Goal: Information Seeking & Learning: Learn about a topic

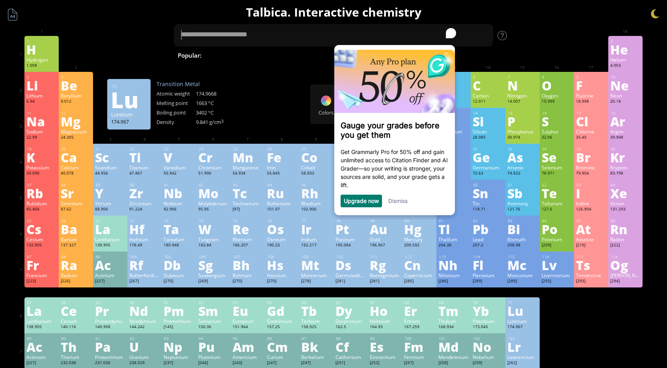
click at [600, 314] on div "1 H Hydrogen 1.008 −1, +1 −1, +1 -259.14 °C -252.87 °C 0.0899 g/l 1s 1 2 He Hel…" at bounding box center [333, 202] width 618 height 333
click at [142, 170] on div "Titanium" at bounding box center [144, 167] width 30 height 6
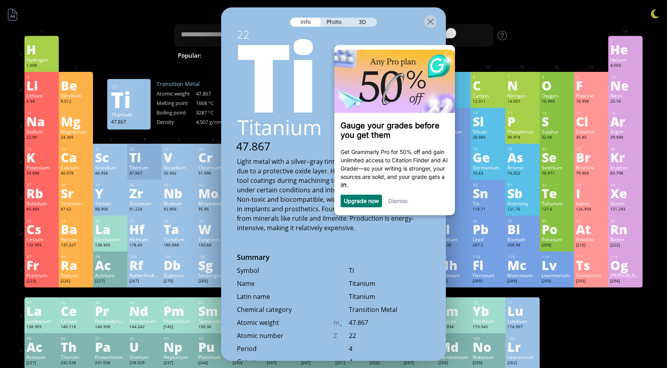
click at [394, 200] on link "Dismiss" at bounding box center [397, 200] width 19 height 7
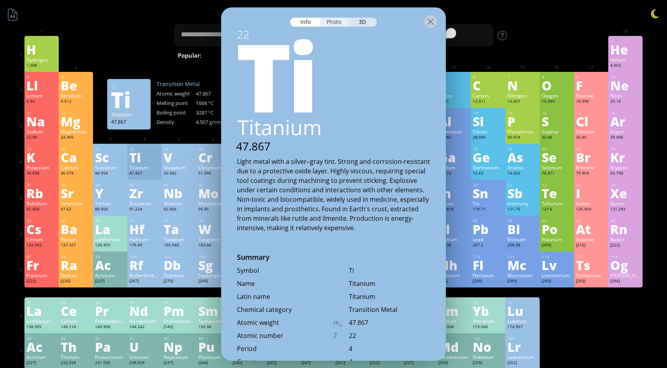
click at [338, 18] on div "Photo" at bounding box center [335, 22] width 28 height 9
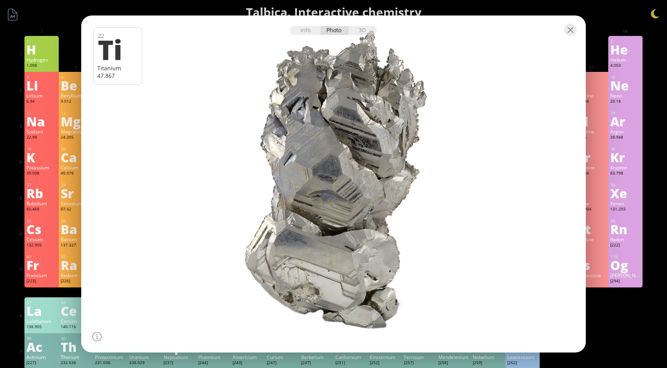
click at [577, 29] on div at bounding box center [333, 30] width 505 height 28
click at [568, 28] on div at bounding box center [570, 30] width 13 height 13
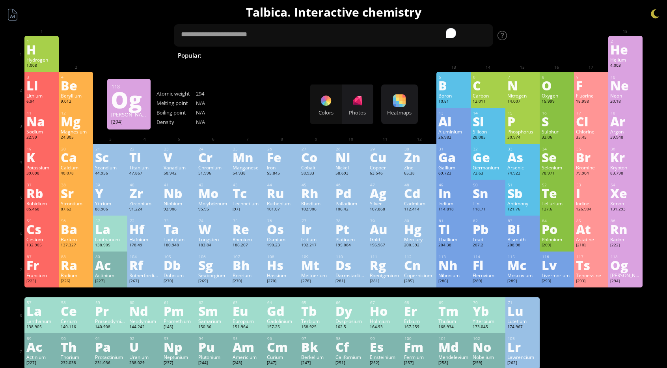
click at [625, 265] on div "Og" at bounding box center [626, 264] width 30 height 13
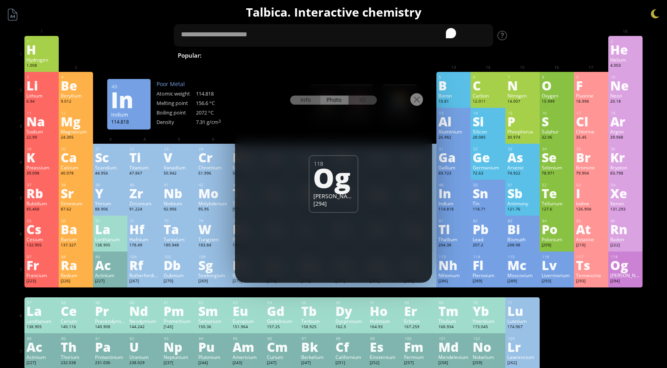
click at [308, 98] on div "Info" at bounding box center [305, 99] width 30 height 9
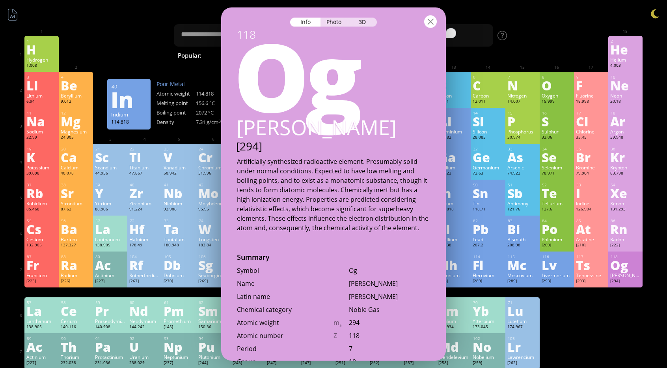
click at [433, 19] on div at bounding box center [430, 21] width 13 height 13
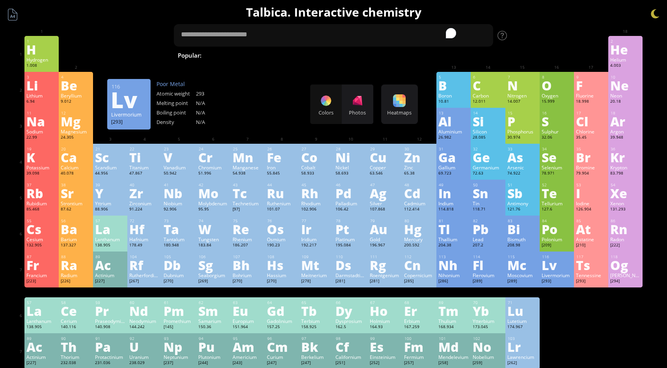
click at [551, 266] on div "Lv" at bounding box center [557, 264] width 30 height 13
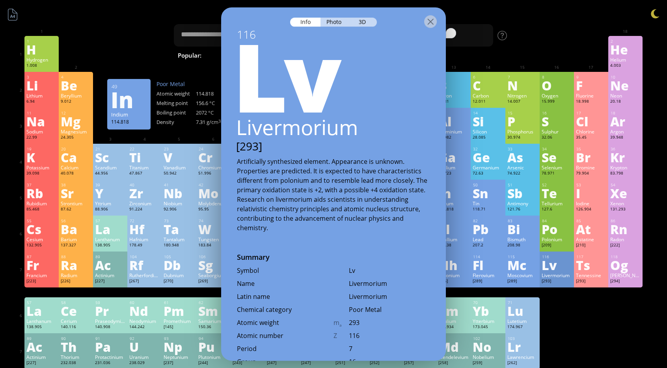
click at [336, 17] on div at bounding box center [333, 21] width 225 height 28
click at [336, 21] on div "Photo" at bounding box center [335, 22] width 28 height 9
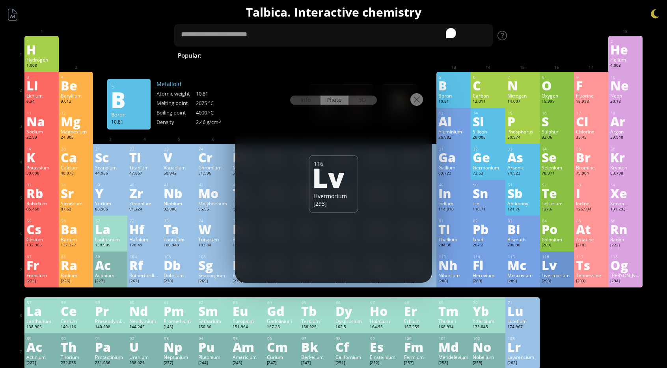
click at [412, 99] on div at bounding box center [417, 99] width 13 height 13
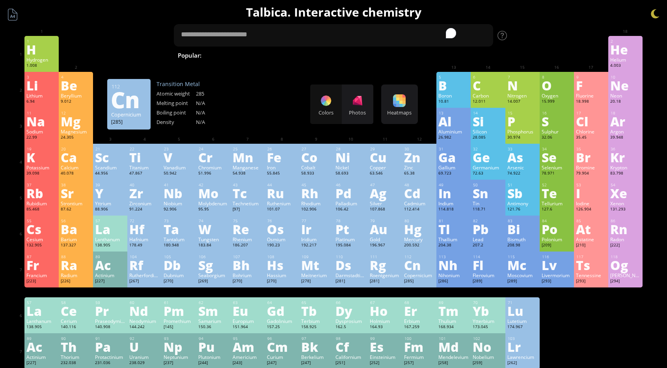
click at [425, 282] on div "[285]" at bounding box center [419, 281] width 30 height 6
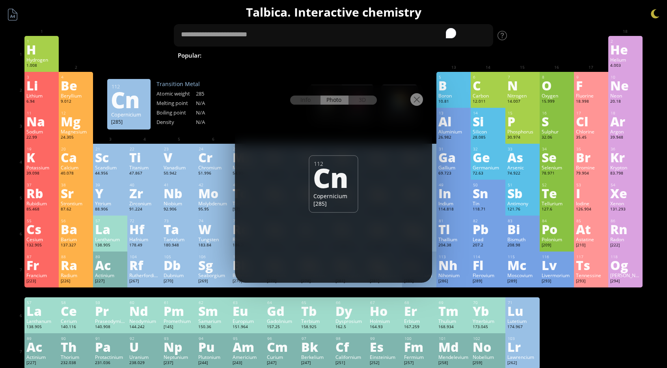
click at [418, 107] on div at bounding box center [333, 99] width 197 height 28
click at [417, 103] on div at bounding box center [417, 99] width 13 height 13
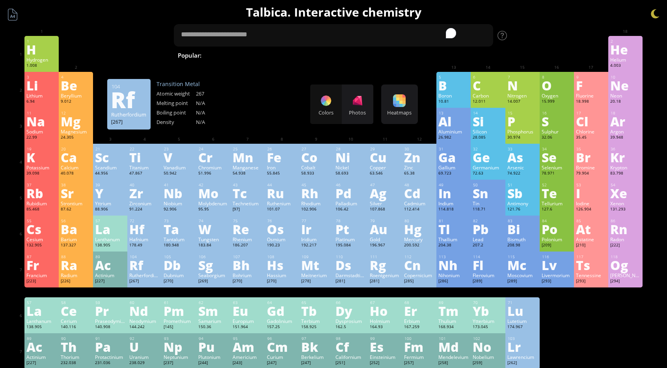
click at [141, 276] on div "Rutherfordium" at bounding box center [144, 275] width 30 height 6
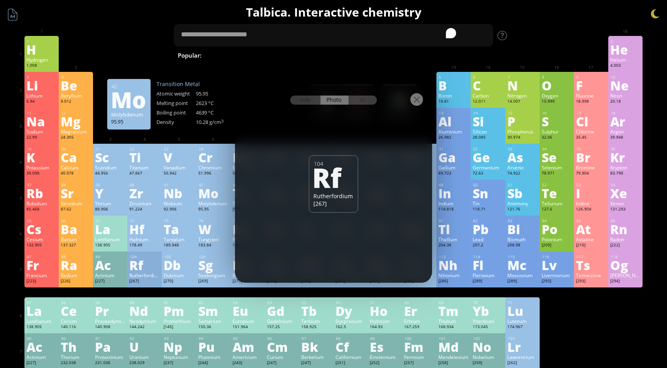
click at [416, 99] on div at bounding box center [417, 99] width 13 height 13
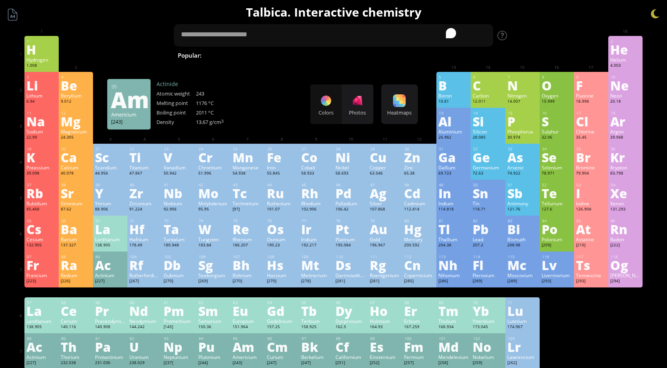
click at [247, 347] on div "Am" at bounding box center [248, 346] width 30 height 13
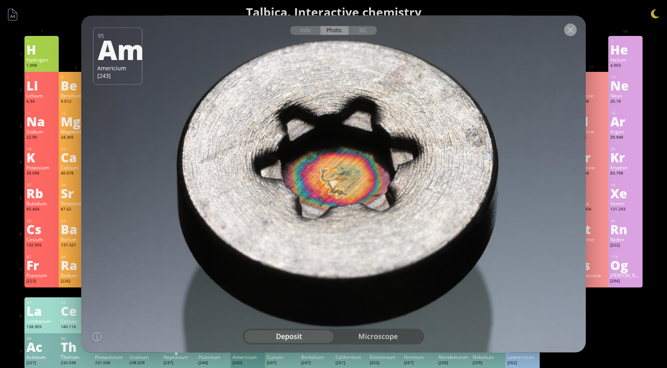
click at [573, 30] on div at bounding box center [570, 30] width 13 height 13
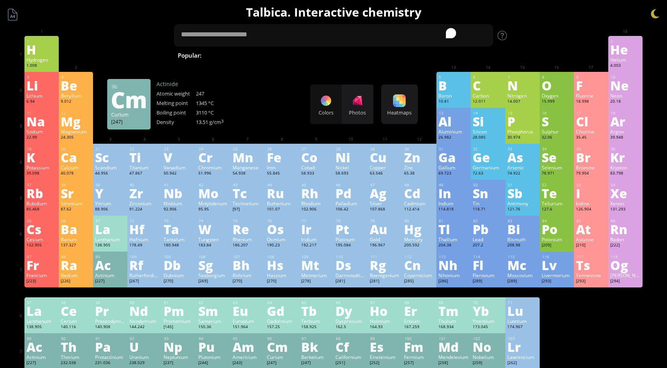
click at [286, 337] on div "96" at bounding box center [282, 338] width 30 height 5
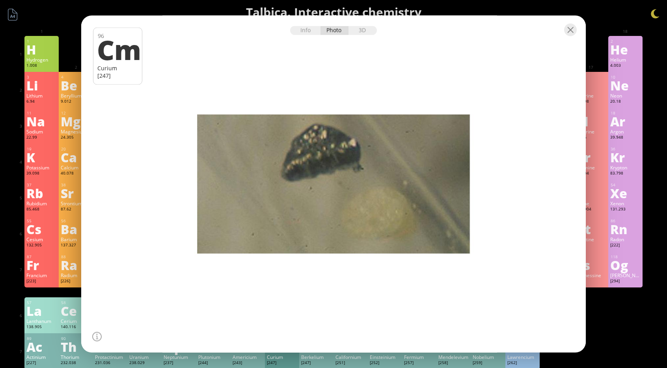
click at [572, 22] on div at bounding box center [333, 30] width 505 height 28
click at [573, 27] on div at bounding box center [570, 30] width 13 height 13
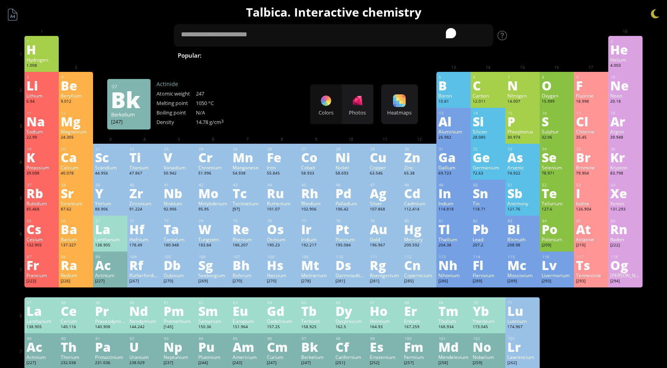
click at [319, 352] on div "Bk" at bounding box center [316, 346] width 30 height 13
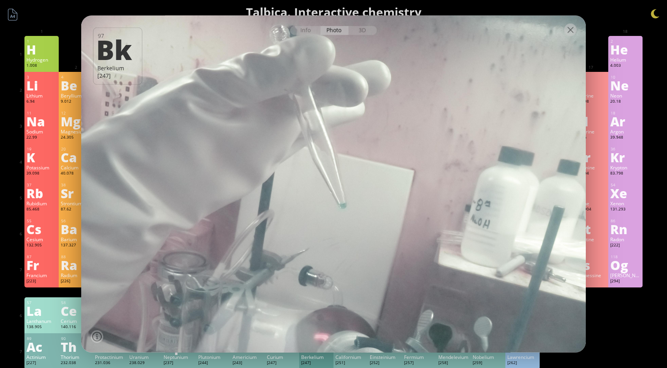
click at [572, 26] on div at bounding box center [570, 30] width 13 height 13
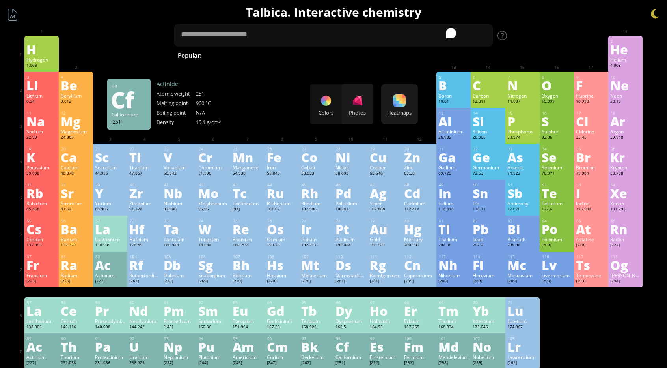
click at [347, 353] on div "Cf" at bounding box center [351, 346] width 30 height 13
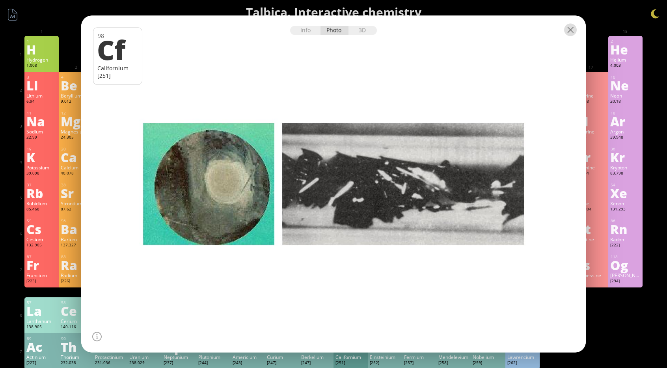
click at [570, 30] on div at bounding box center [570, 30] width 13 height 13
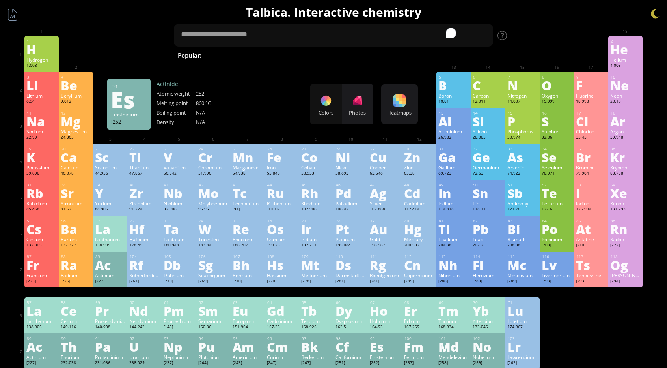
click at [385, 351] on div "Es" at bounding box center [385, 346] width 30 height 13
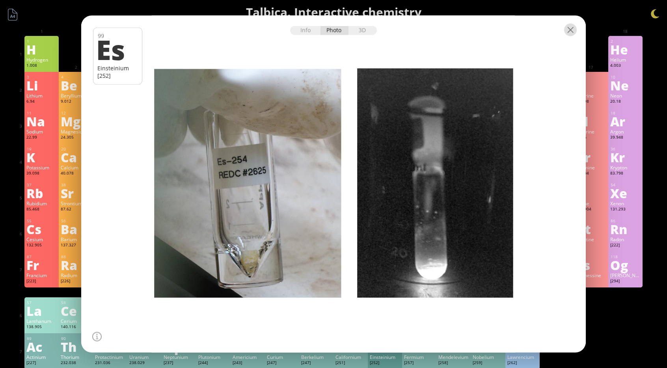
click at [573, 32] on div at bounding box center [570, 30] width 13 height 13
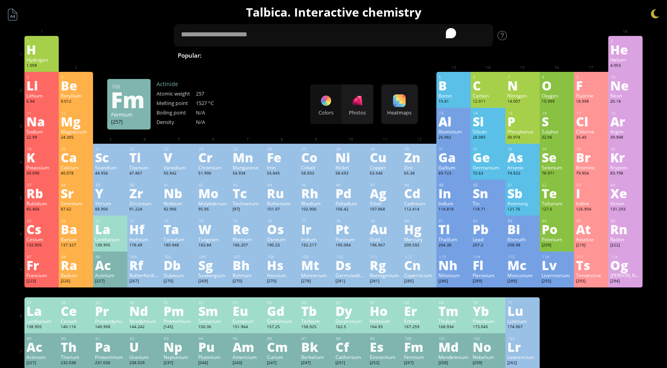
click at [415, 352] on div "Fm" at bounding box center [419, 346] width 30 height 13
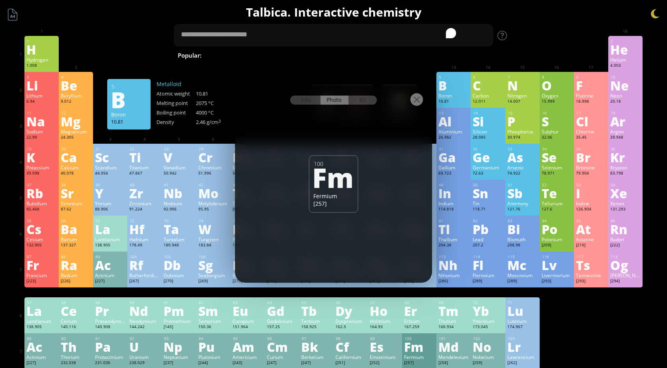
click at [418, 103] on div at bounding box center [417, 99] width 13 height 13
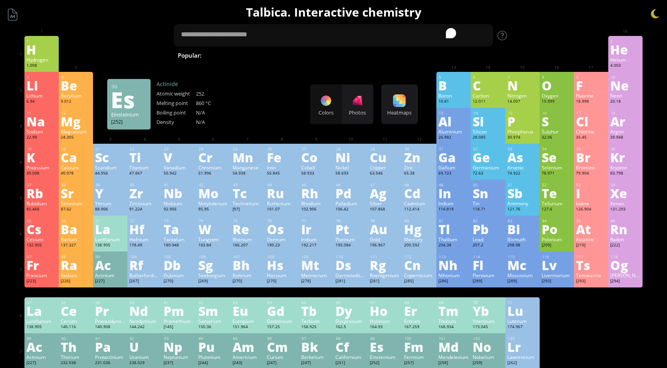
click at [377, 343] on div "Es" at bounding box center [385, 346] width 30 height 13
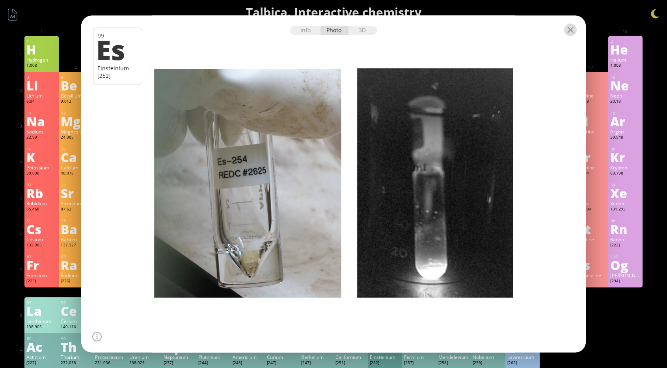
click at [575, 35] on div at bounding box center [570, 30] width 13 height 13
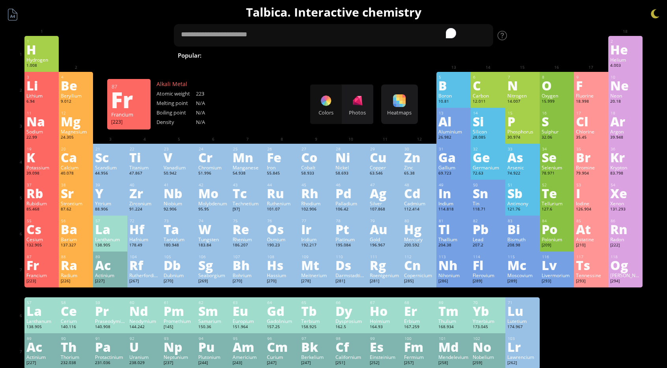
drag, startPoint x: 37, startPoint y: 276, endPoint x: 37, endPoint y: 289, distance: 13.0
click at [37, 289] on div "1 H Hydrogen 1.008 −1, +1 −1, +1 -259.14 °C -252.87 °C 0.0899 g/l 1s 1 2 He Hel…" at bounding box center [333, 202] width 618 height 333
click at [69, 278] on div "Radium" at bounding box center [76, 275] width 30 height 6
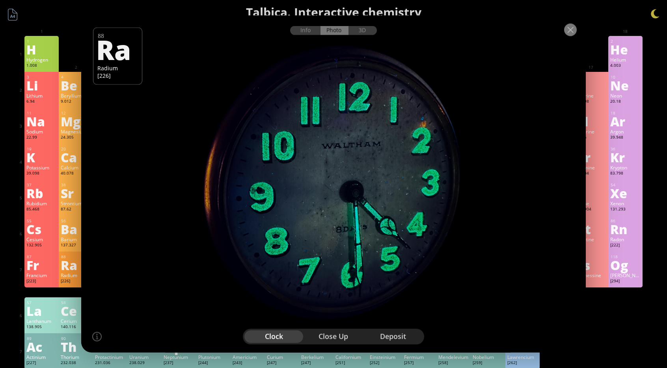
click at [572, 33] on div at bounding box center [570, 30] width 13 height 13
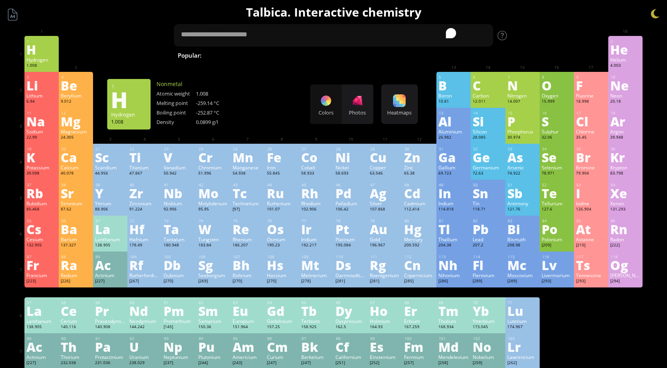
click at [53, 53] on div "H" at bounding box center [41, 49] width 30 height 13
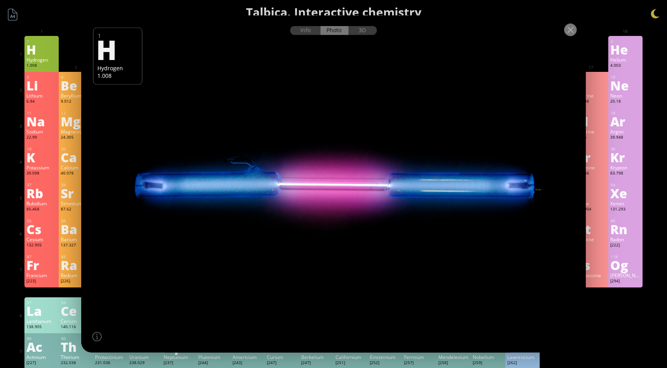
click at [569, 27] on div at bounding box center [570, 30] width 13 height 13
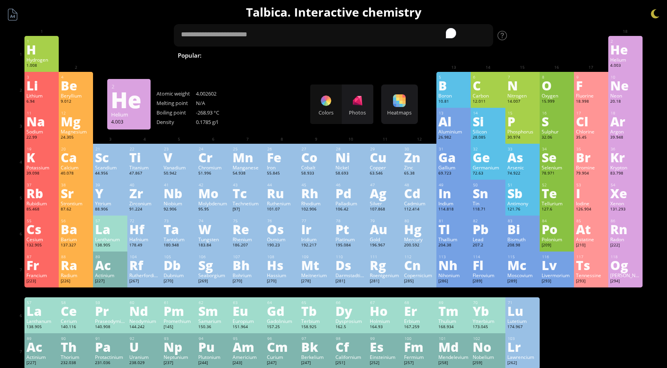
click at [637, 63] on div "4.003" at bounding box center [626, 66] width 30 height 6
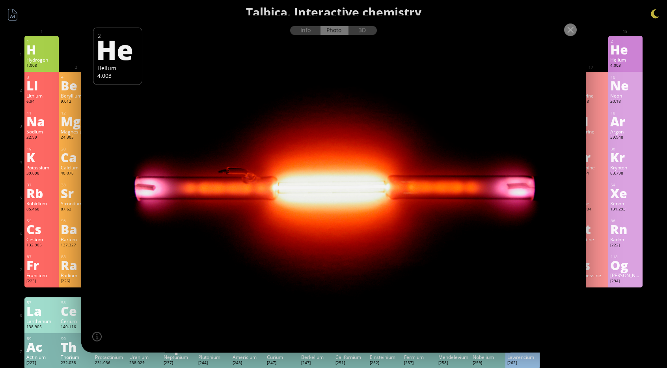
click at [568, 31] on div at bounding box center [570, 30] width 13 height 13
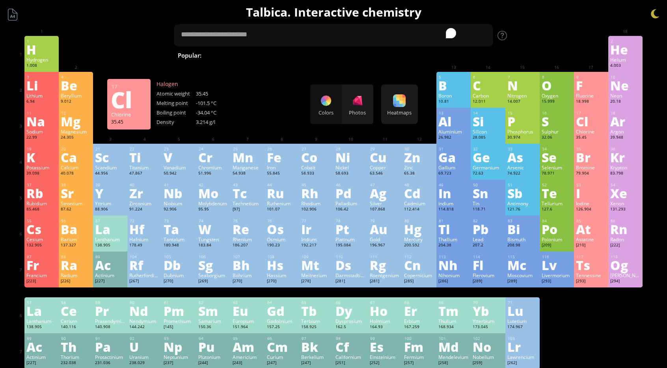
click at [587, 120] on div "Cl" at bounding box center [591, 121] width 30 height 13
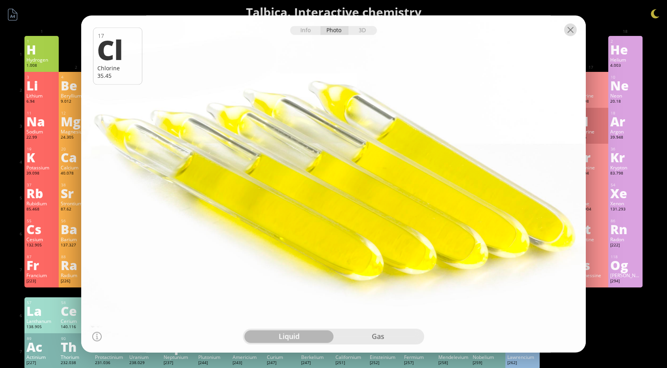
click at [573, 31] on div at bounding box center [570, 30] width 13 height 13
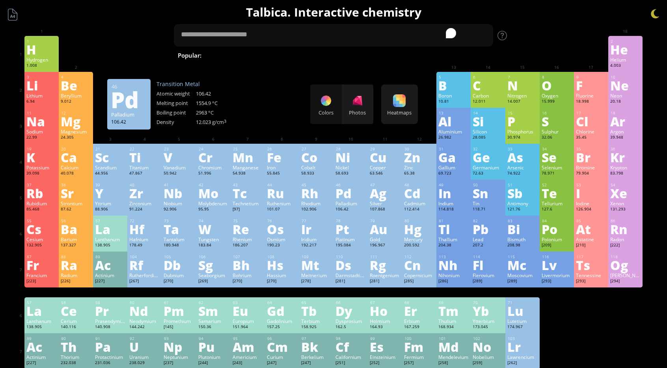
click at [342, 194] on div "Pd" at bounding box center [351, 193] width 30 height 13
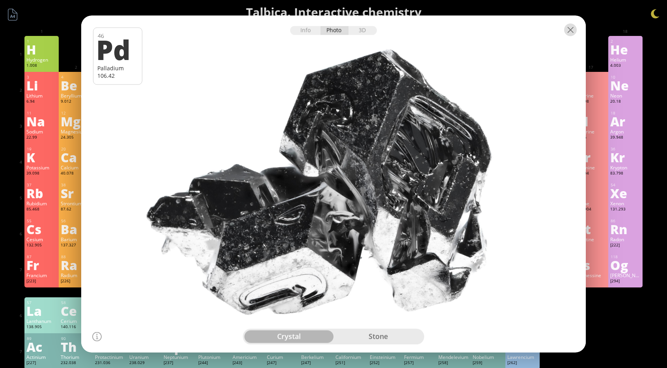
click at [573, 35] on div at bounding box center [570, 30] width 13 height 13
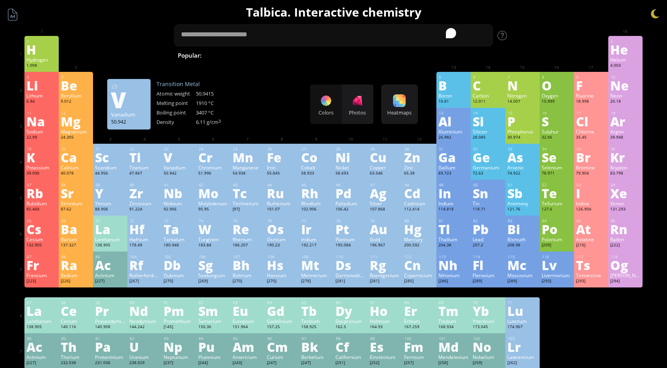
click at [175, 161] on div "V" at bounding box center [179, 157] width 30 height 13
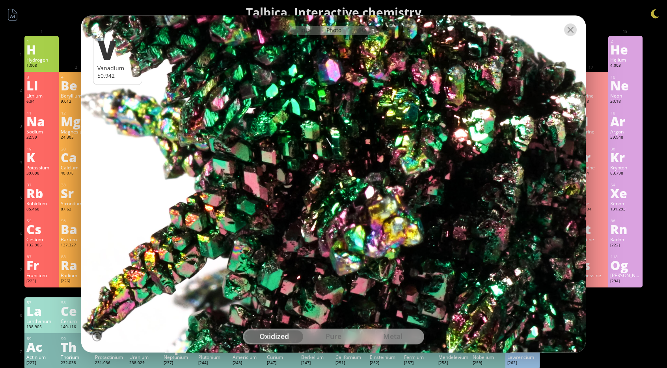
click at [570, 30] on div at bounding box center [570, 30] width 13 height 13
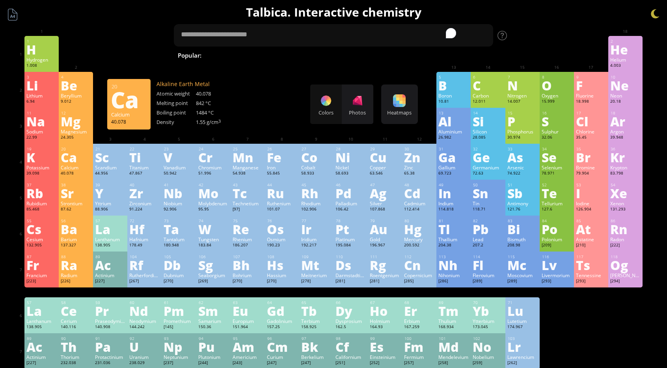
click at [75, 156] on div "Ca" at bounding box center [76, 157] width 30 height 13
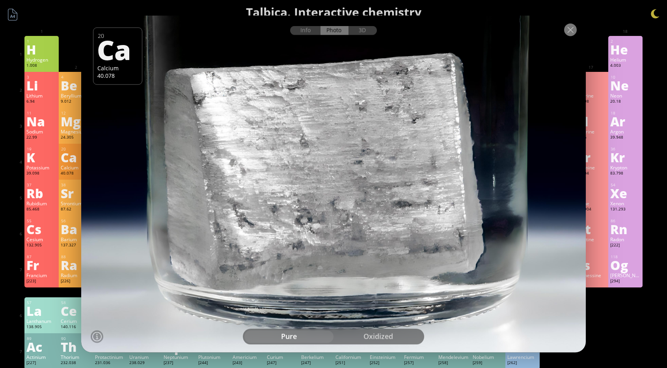
click at [569, 31] on div at bounding box center [570, 30] width 13 height 13
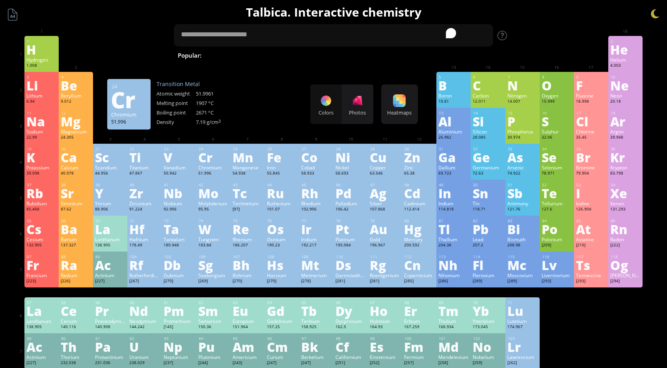
click at [222, 160] on div "Cr" at bounding box center [213, 157] width 30 height 13
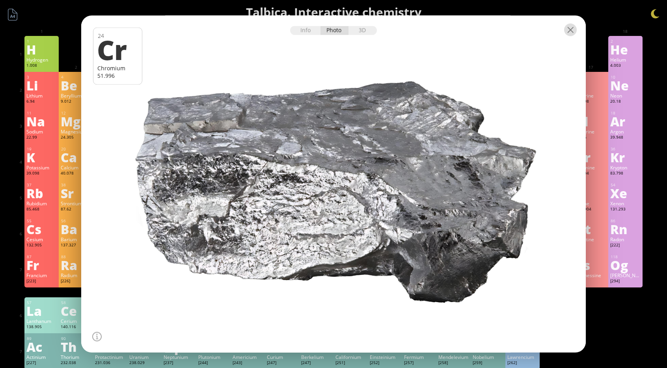
click at [566, 28] on div at bounding box center [570, 30] width 13 height 13
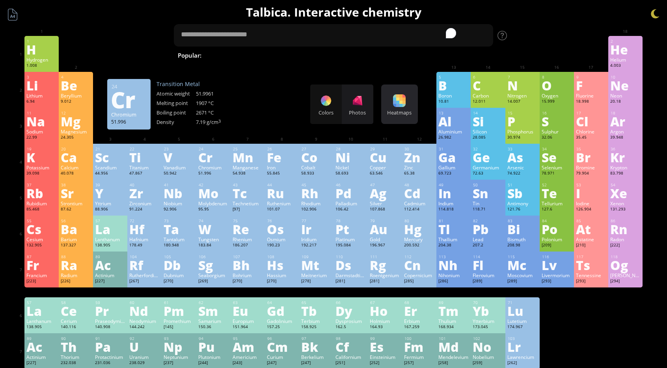
click at [396, 92] on div "Heatmaps Heatmaps Normal mode Melting point Boiling point Density Atomic weight…" at bounding box center [399, 103] width 37 height 39
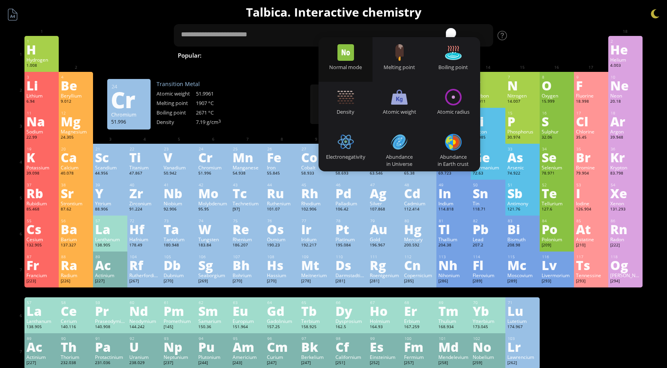
click at [301, 86] on div "3 [PERSON_NAME] 6.94 −1, +1 −1, +1 180.54 °C 1342 °C 0.535 g/cm 3 [He]2s 1 4 Be…" at bounding box center [333, 90] width 618 height 36
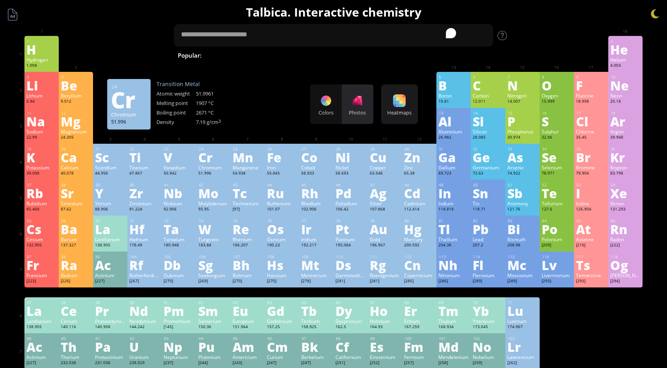
click at [351, 96] on div "Photos" at bounding box center [358, 103] width 32 height 39
